Goal: Navigation & Orientation: Find specific page/section

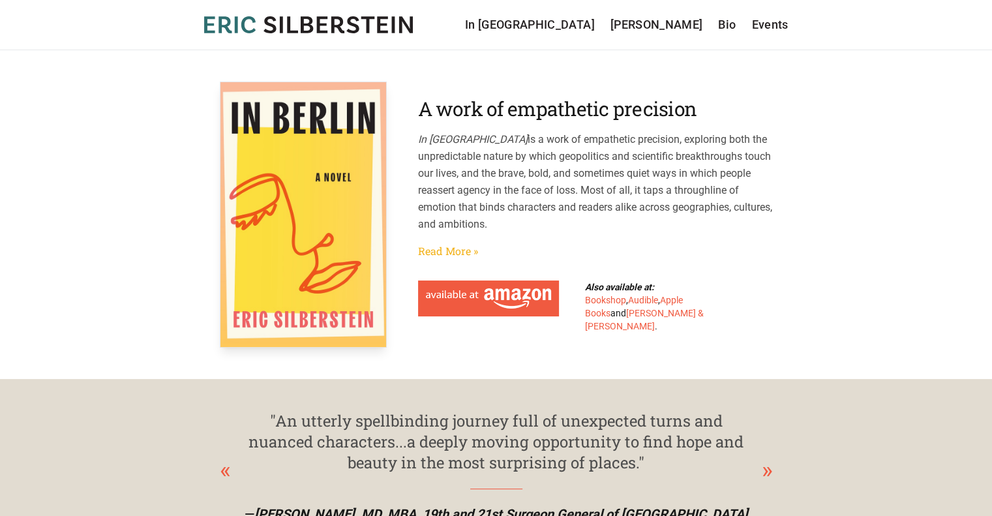
click at [457, 246] on link "Read More »" at bounding box center [448, 251] width 60 height 16
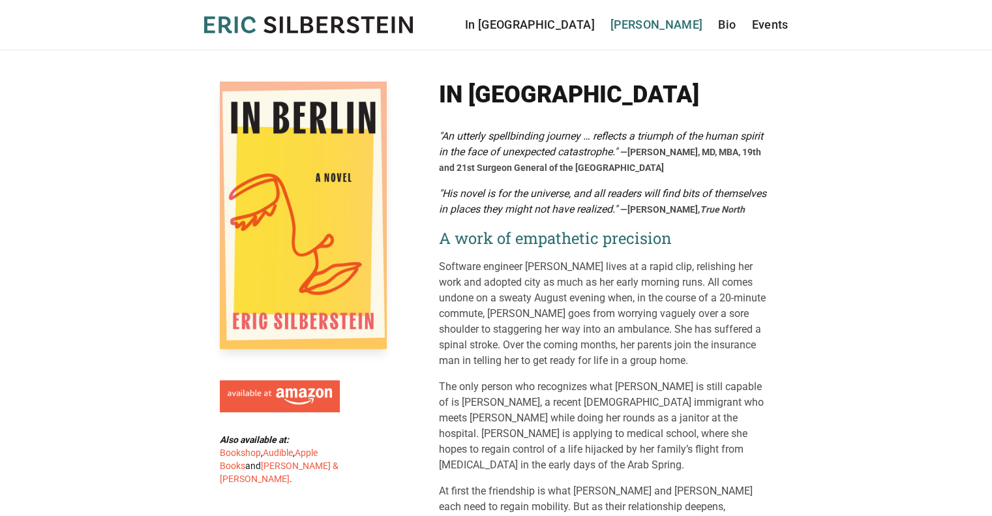
click at [672, 23] on link "[PERSON_NAME]" at bounding box center [656, 25] width 93 height 18
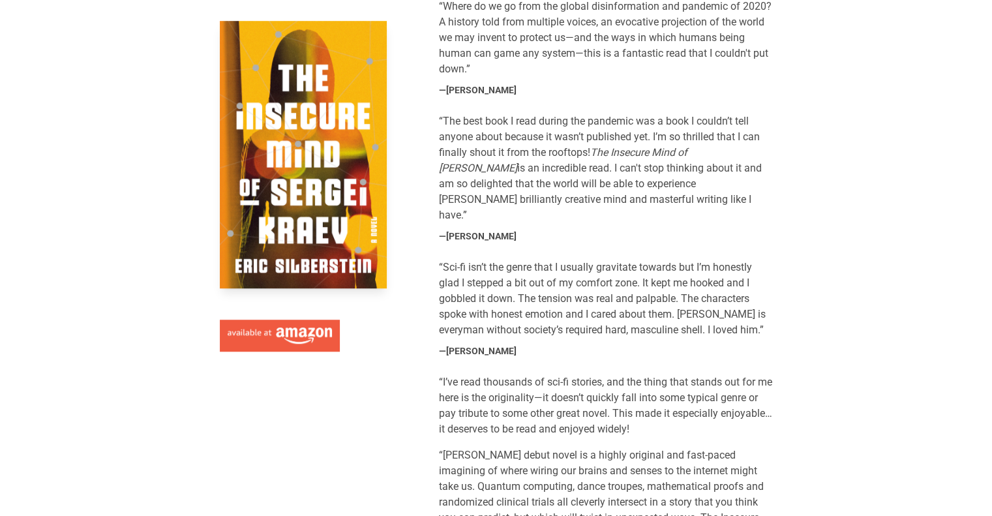
scroll to position [652, 0]
